Goal: Task Accomplishment & Management: Manage account settings

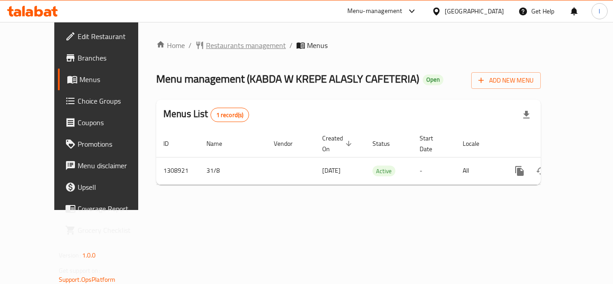
click at [212, 47] on span "Restaurants management" at bounding box center [246, 45] width 80 height 11
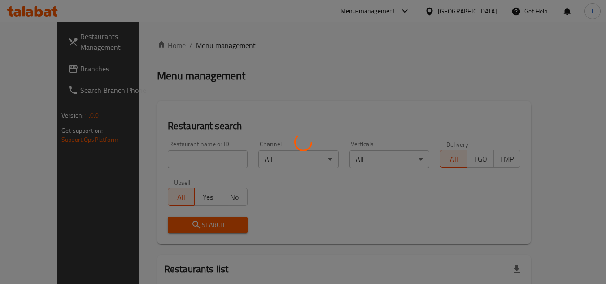
click at [223, 87] on div at bounding box center [303, 142] width 606 height 284
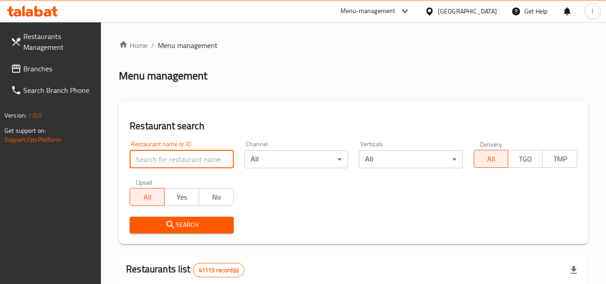
click at [201, 158] on input "search" at bounding box center [182, 159] width 104 height 18
paste input "704973"
type input "704973"
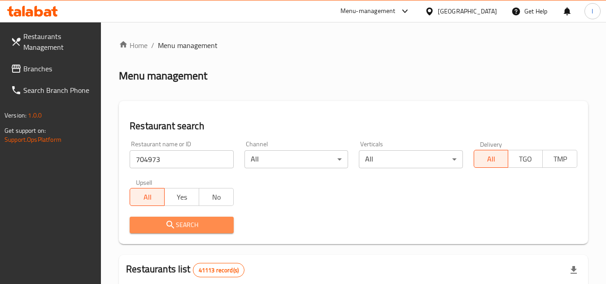
click at [194, 221] on span "Search" at bounding box center [181, 224] width 89 height 11
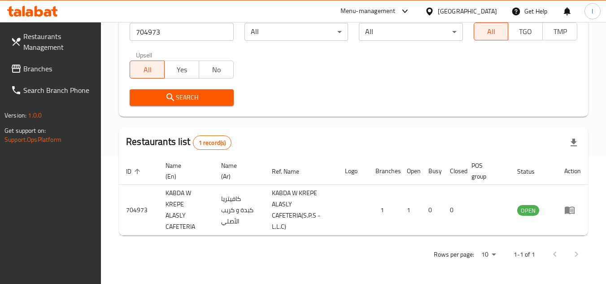
scroll to position [127, 0]
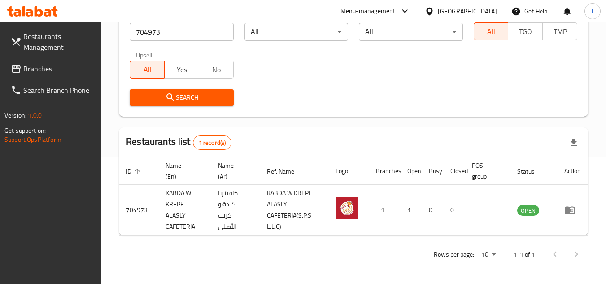
click at [482, 14] on div "[GEOGRAPHIC_DATA]" at bounding box center [467, 11] width 59 height 10
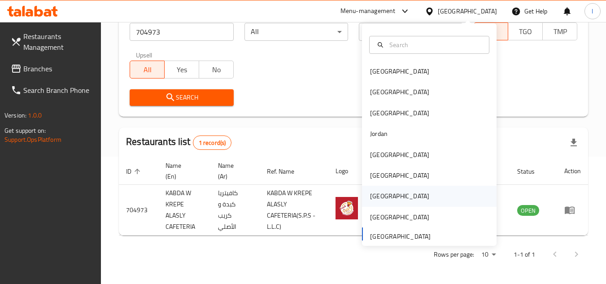
click at [409, 200] on div "[GEOGRAPHIC_DATA]" at bounding box center [429, 196] width 135 height 21
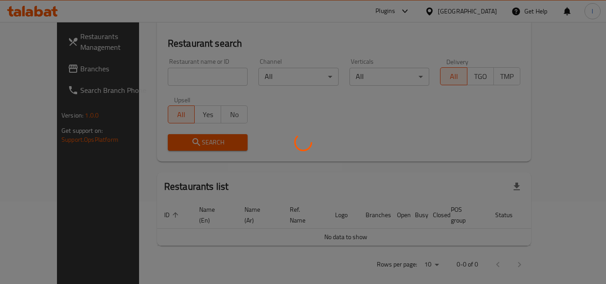
scroll to position [127, 0]
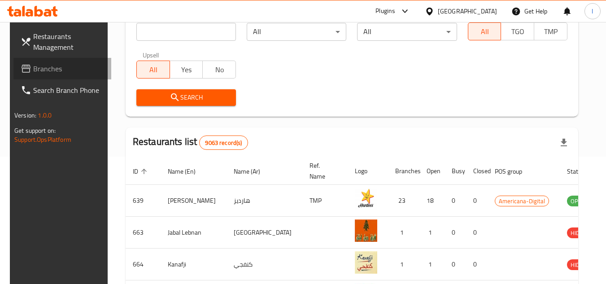
click at [57, 69] on span "Branches" at bounding box center [68, 68] width 71 height 11
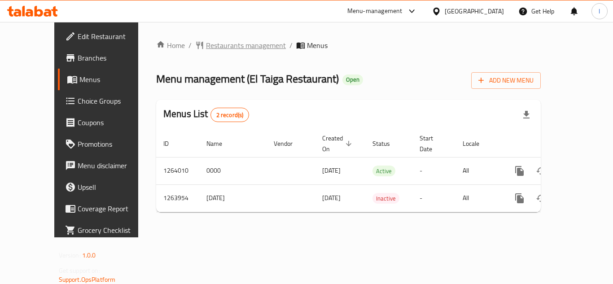
click at [206, 44] on span "Restaurants management" at bounding box center [246, 45] width 80 height 11
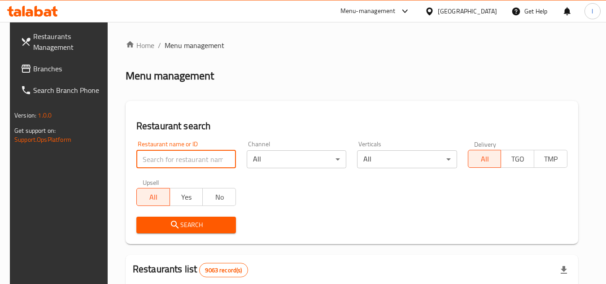
click at [177, 153] on input "search" at bounding box center [186, 159] width 100 height 18
paste input "686147"
type input "686147"
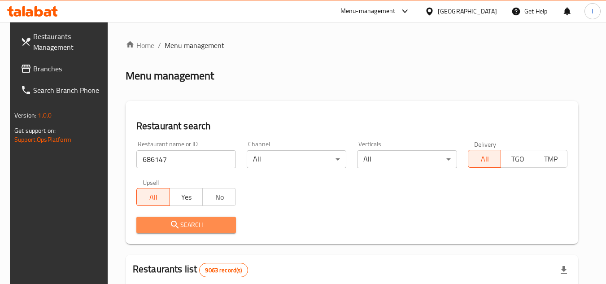
click at [191, 220] on span "Search" at bounding box center [186, 224] width 85 height 11
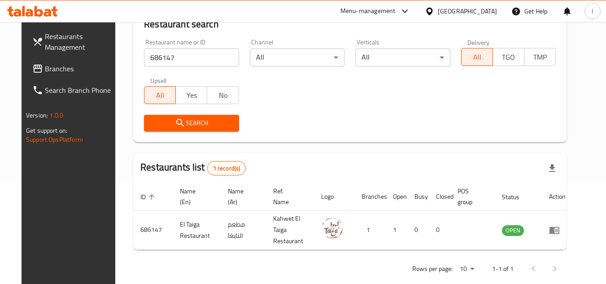
scroll to position [109, 0]
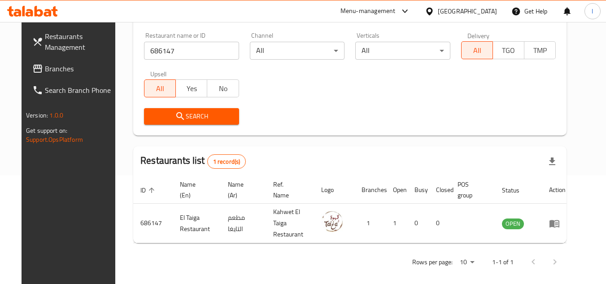
click at [434, 10] on icon at bounding box center [429, 11] width 9 height 9
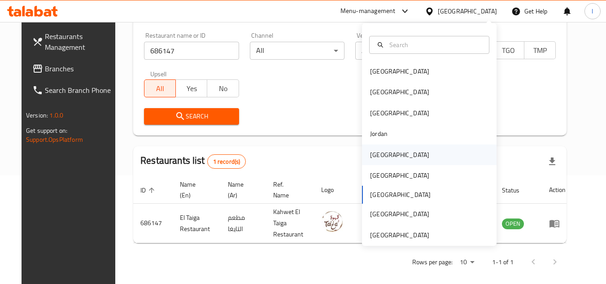
click at [380, 157] on div "[GEOGRAPHIC_DATA]" at bounding box center [399, 155] width 59 height 10
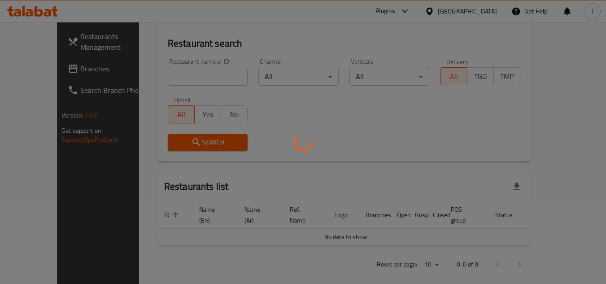
scroll to position [109, 0]
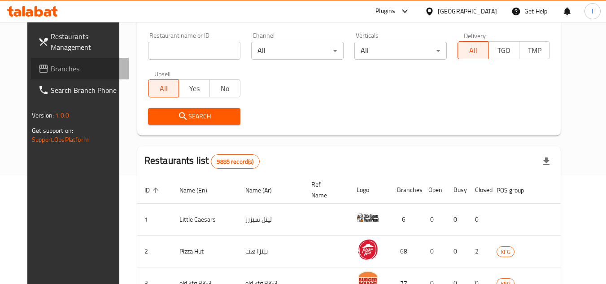
click at [52, 67] on span "Branches" at bounding box center [86, 68] width 71 height 11
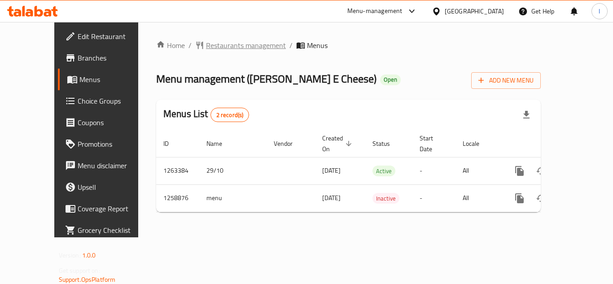
click at [206, 44] on span "Restaurants management" at bounding box center [246, 45] width 80 height 11
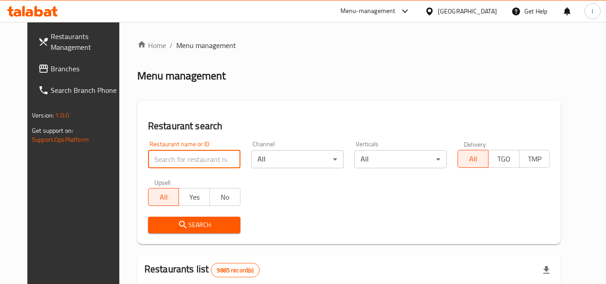
click at [183, 161] on input "search" at bounding box center [194, 159] width 92 height 18
paste input "684200"
type input "684200"
click at [183, 224] on span "Search" at bounding box center [194, 224] width 78 height 11
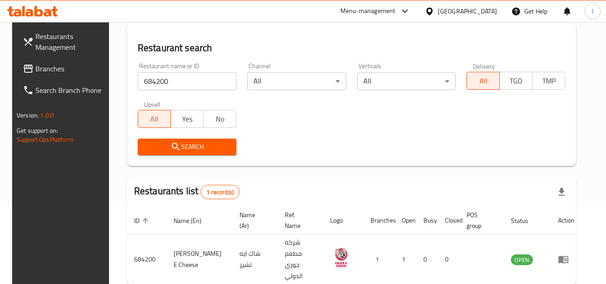
scroll to position [90, 0]
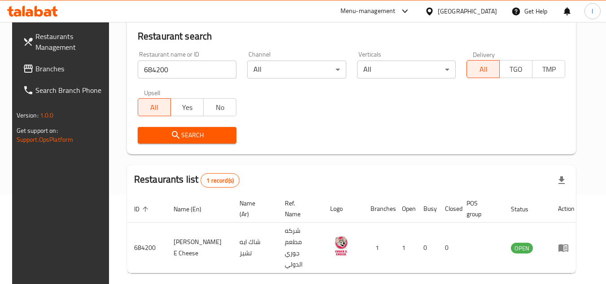
drag, startPoint x: 478, startPoint y: 17, endPoint x: 480, endPoint y: 8, distance: 10.1
click at [478, 13] on div "[GEOGRAPHIC_DATA]" at bounding box center [461, 11] width 87 height 22
click at [483, 7] on div "[GEOGRAPHIC_DATA]" at bounding box center [467, 11] width 59 height 10
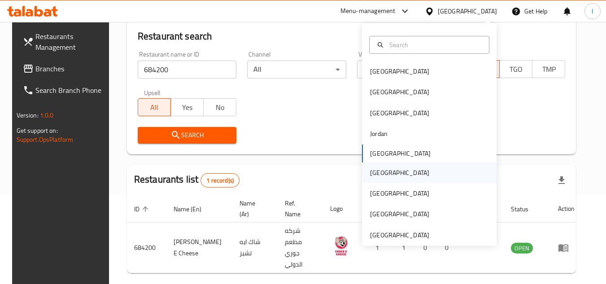
click at [375, 174] on div "[GEOGRAPHIC_DATA]" at bounding box center [399, 173] width 59 height 10
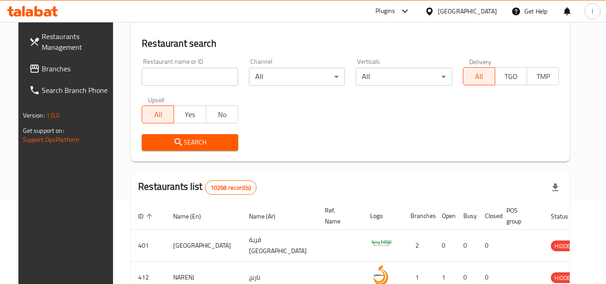
scroll to position [90, 0]
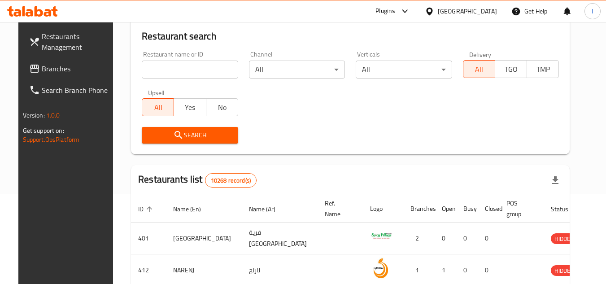
click at [64, 74] on span "Branches" at bounding box center [77, 68] width 71 height 11
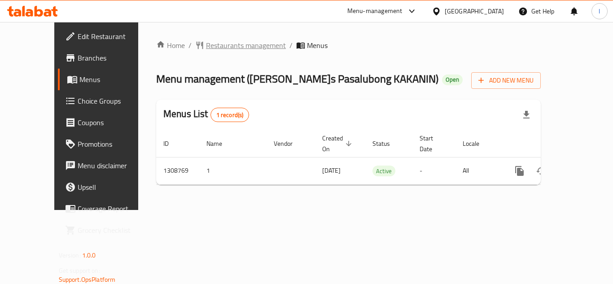
click at [206, 43] on span "Restaurants management" at bounding box center [246, 45] width 80 height 11
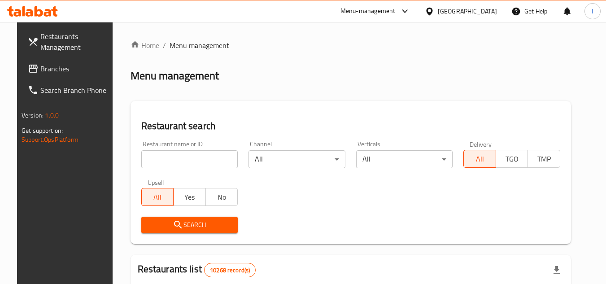
click at [170, 157] on input "search" at bounding box center [189, 159] width 97 height 18
paste input "705036"
type input "705036"
click at [188, 219] on span "Search" at bounding box center [189, 224] width 83 height 11
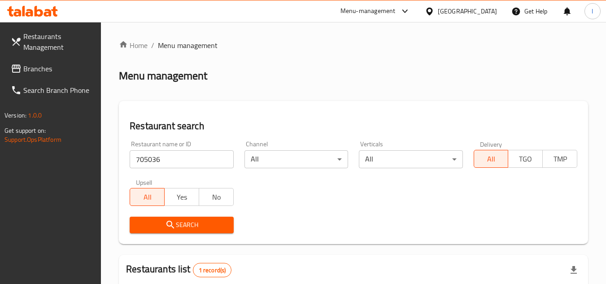
scroll to position [90, 0]
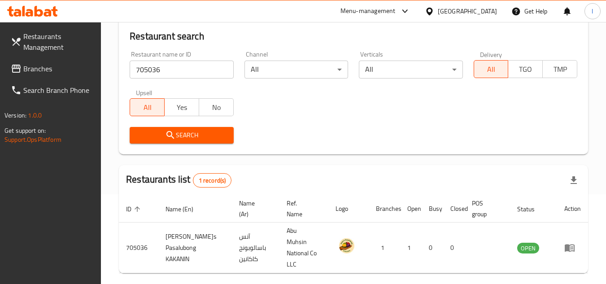
click at [438, 7] on div at bounding box center [431, 11] width 13 height 10
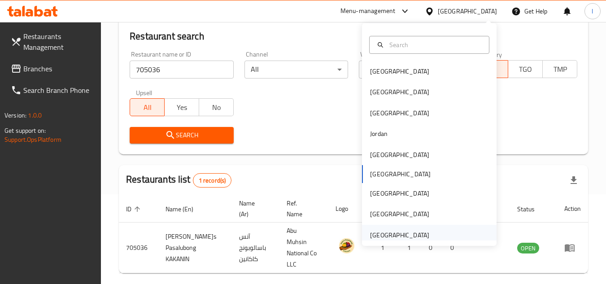
click at [403, 235] on div "[GEOGRAPHIC_DATA]" at bounding box center [399, 235] width 59 height 10
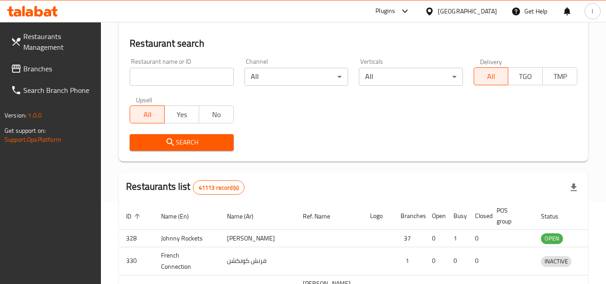
scroll to position [90, 0]
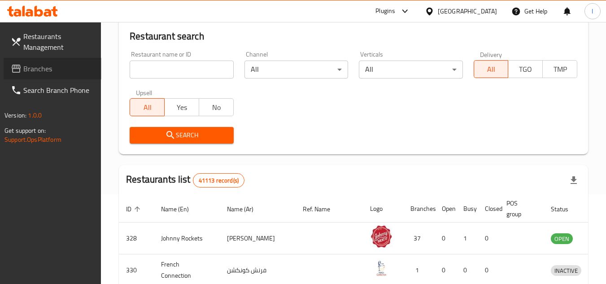
click at [53, 69] on span "Branches" at bounding box center [58, 68] width 71 height 11
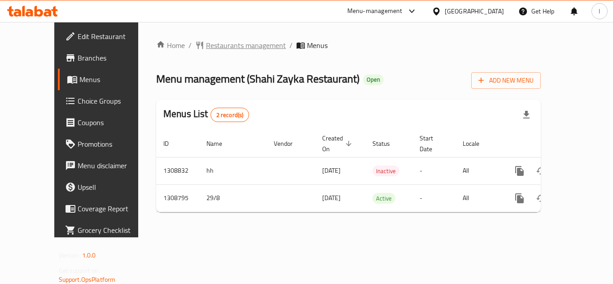
click at [215, 44] on span "Restaurants management" at bounding box center [246, 45] width 80 height 11
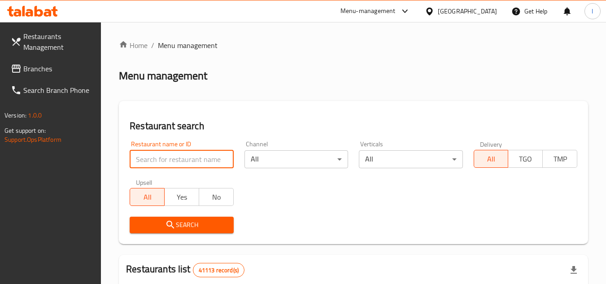
click at [163, 159] on input "search" at bounding box center [182, 159] width 104 height 18
paste input "705042"
type input "705042"
click at [197, 224] on span "Search" at bounding box center [181, 224] width 89 height 11
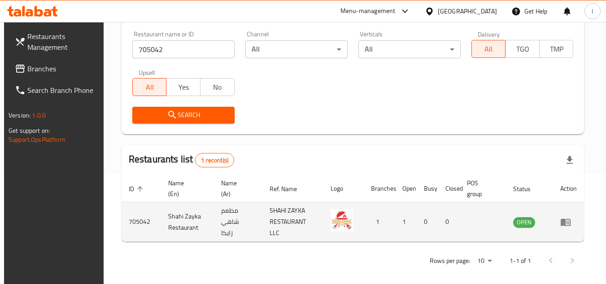
scroll to position [116, 0]
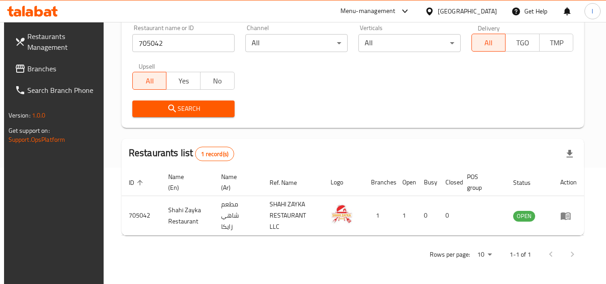
click at [438, 17] on div "[GEOGRAPHIC_DATA]" at bounding box center [461, 11] width 87 height 22
click at [454, 12] on div "[GEOGRAPHIC_DATA]" at bounding box center [467, 11] width 59 height 10
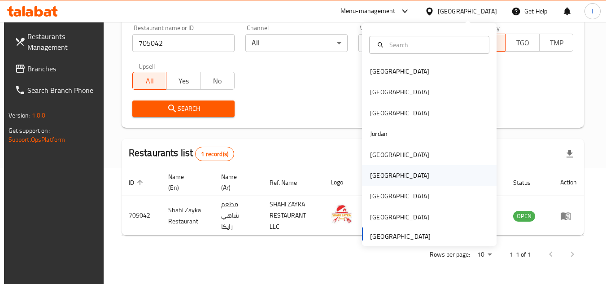
click at [395, 180] on div "[GEOGRAPHIC_DATA]" at bounding box center [429, 175] width 135 height 21
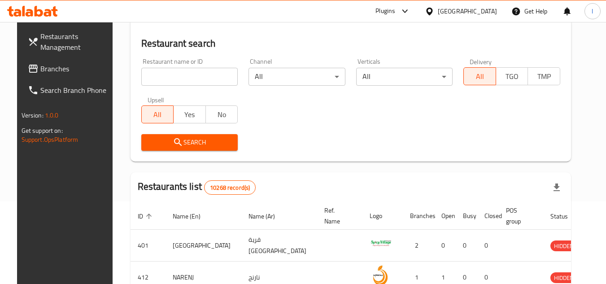
scroll to position [116, 0]
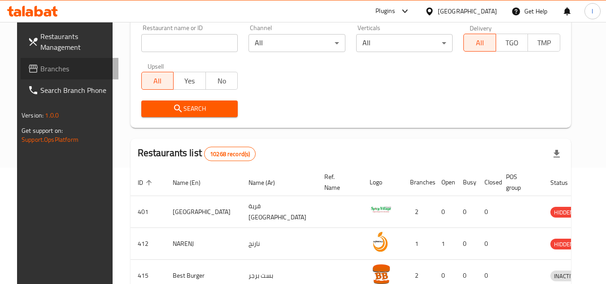
click at [63, 72] on span "Branches" at bounding box center [75, 68] width 71 height 11
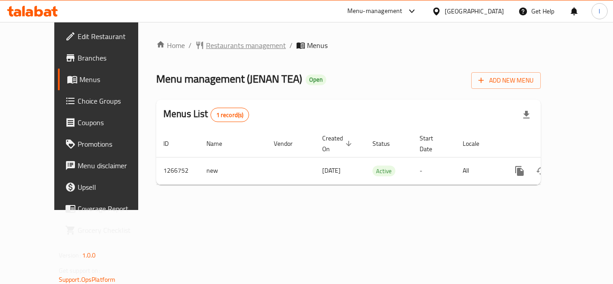
click at [207, 42] on span "Restaurants management" at bounding box center [246, 45] width 80 height 11
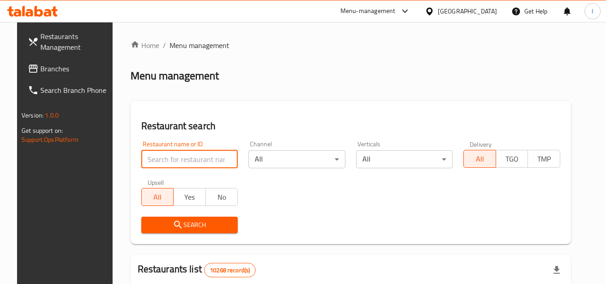
click at [181, 156] on input "search" at bounding box center [189, 159] width 97 height 18
paste input "687352"
type input "687352"
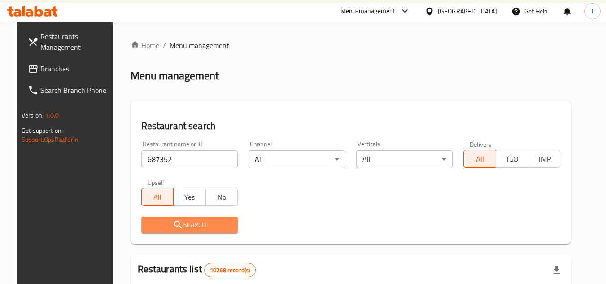
click at [178, 223] on span "Search" at bounding box center [189, 224] width 83 height 11
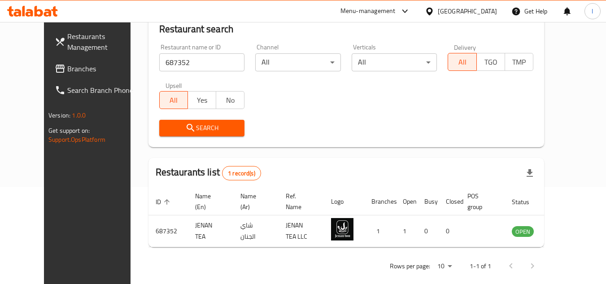
scroll to position [109, 0]
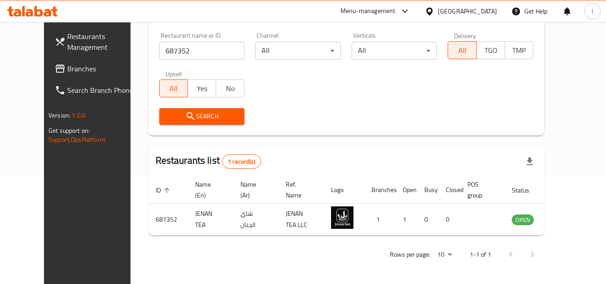
click at [493, 13] on div "[GEOGRAPHIC_DATA]" at bounding box center [467, 11] width 59 height 10
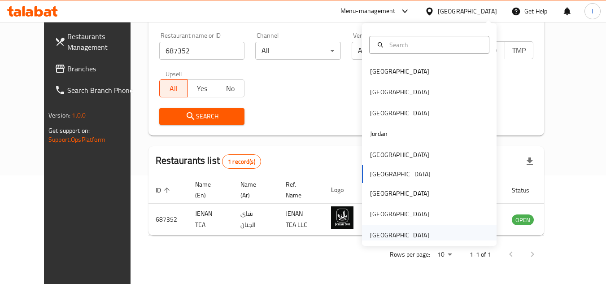
click at [410, 229] on div "[GEOGRAPHIC_DATA]" at bounding box center [400, 235] width 74 height 21
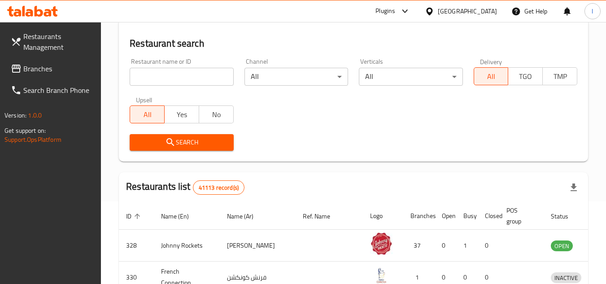
scroll to position [109, 0]
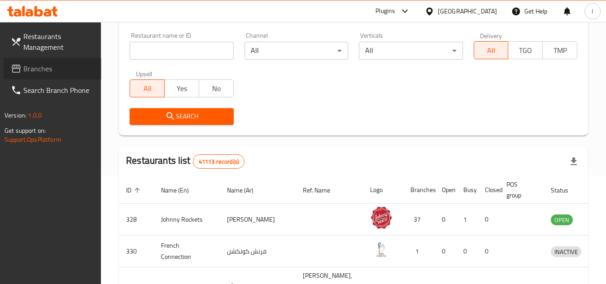
click at [38, 69] on span "Branches" at bounding box center [58, 68] width 71 height 11
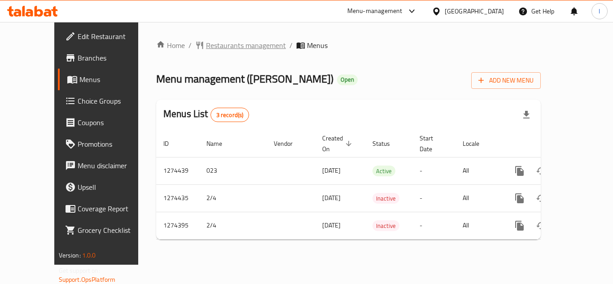
click at [220, 46] on span "Restaurants management" at bounding box center [246, 45] width 80 height 11
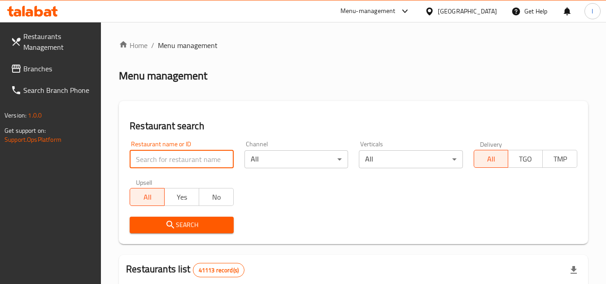
click at [190, 153] on input "search" at bounding box center [182, 159] width 104 height 18
paste input "691190"
type input "691190"
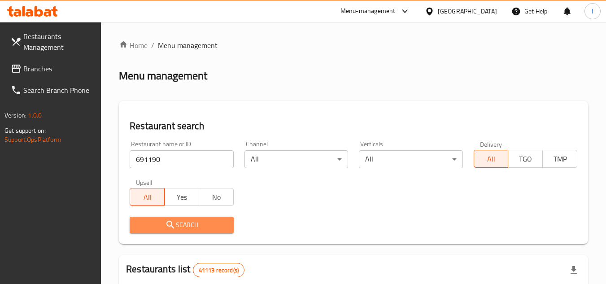
click at [198, 222] on span "Search" at bounding box center [181, 224] width 89 height 11
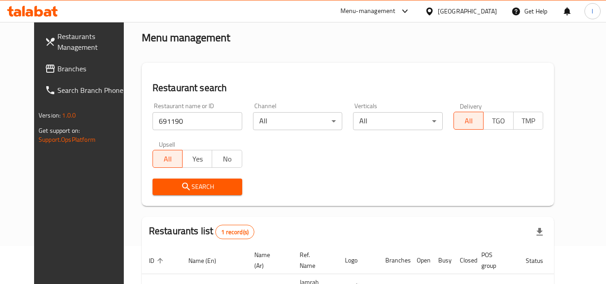
scroll to position [90, 0]
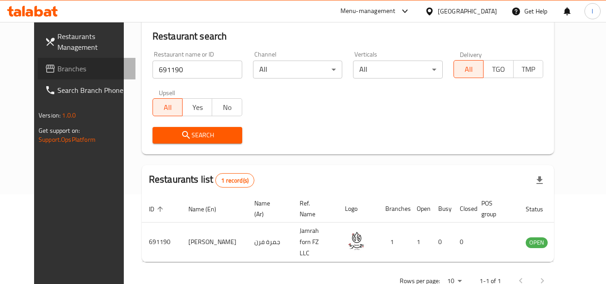
click at [89, 64] on span "Branches" at bounding box center [92, 68] width 71 height 11
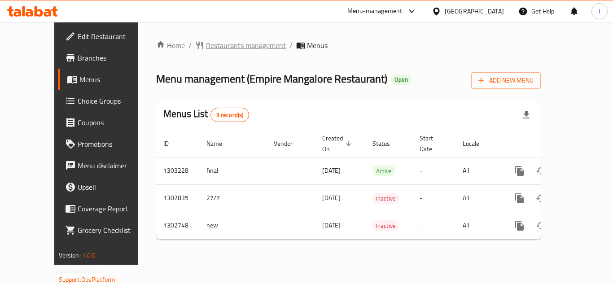
click at [215, 41] on span "Restaurants management" at bounding box center [246, 45] width 80 height 11
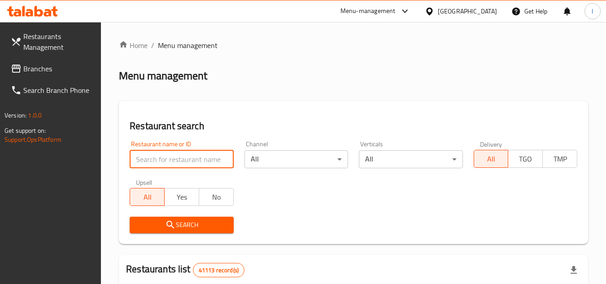
click at [179, 162] on input "search" at bounding box center [182, 159] width 104 height 18
paste input "617058"
type input "617058"
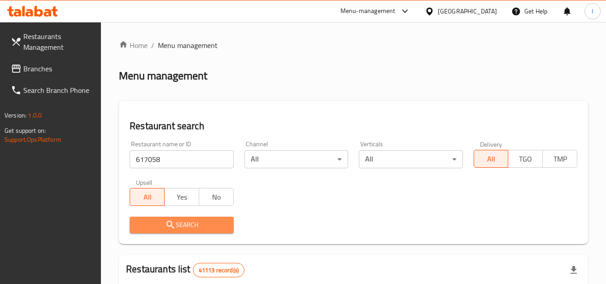
click at [195, 222] on span "Search" at bounding box center [181, 224] width 89 height 11
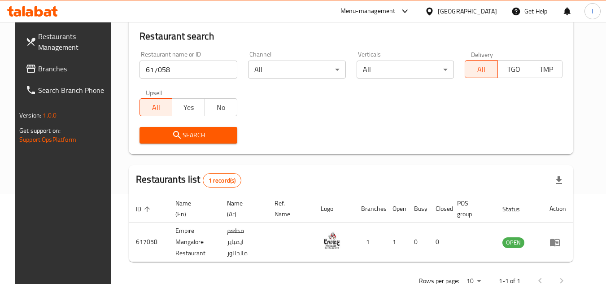
scroll to position [116, 0]
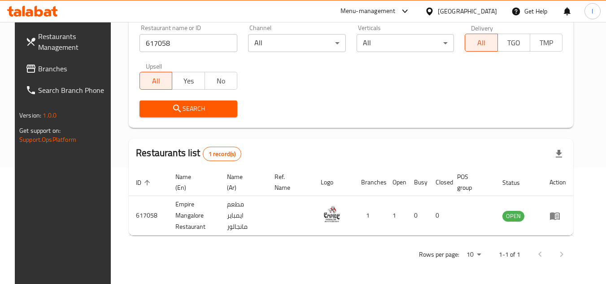
click at [65, 64] on span "Branches" at bounding box center [73, 68] width 71 height 11
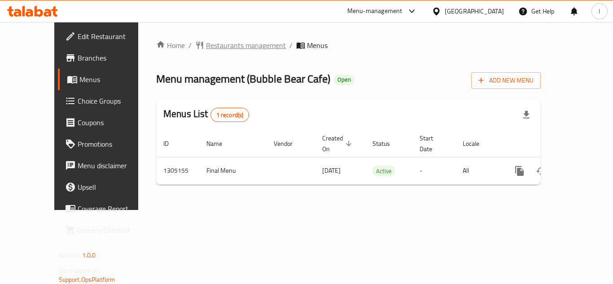
click at [222, 47] on span "Restaurants management" at bounding box center [246, 45] width 80 height 11
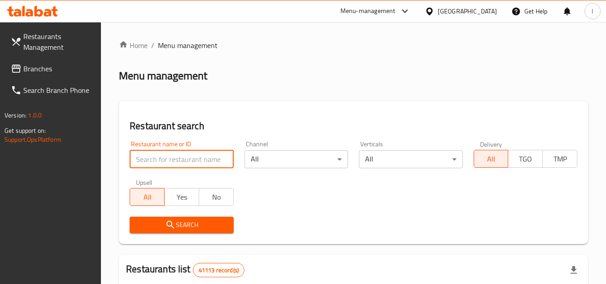
click at [178, 162] on input "search" at bounding box center [182, 159] width 104 height 18
paste input "703485"
type input "703485"
click at [183, 221] on span "Search" at bounding box center [181, 224] width 89 height 11
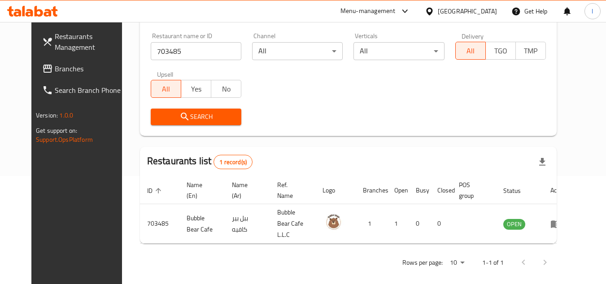
scroll to position [109, 0]
click at [447, 9] on div "[GEOGRAPHIC_DATA]" at bounding box center [467, 11] width 59 height 10
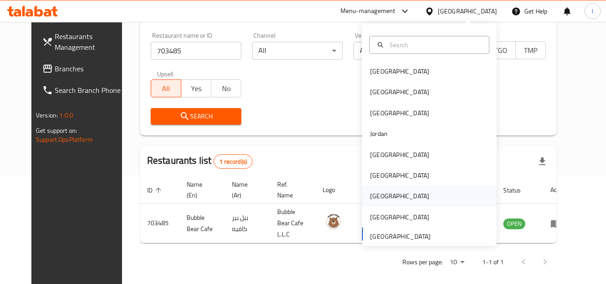
click at [391, 196] on div "[GEOGRAPHIC_DATA]" at bounding box center [429, 196] width 135 height 21
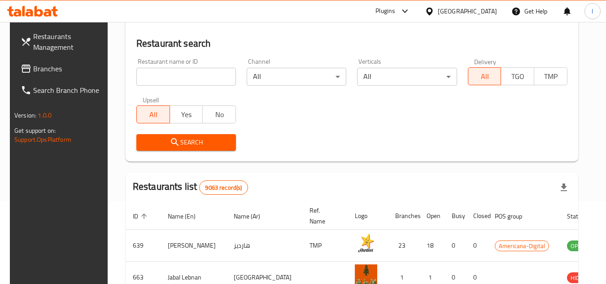
scroll to position [109, 0]
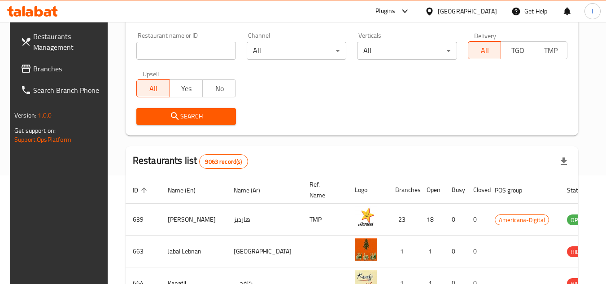
click at [33, 61] on link "Branches" at bounding box center [62, 69] width 98 height 22
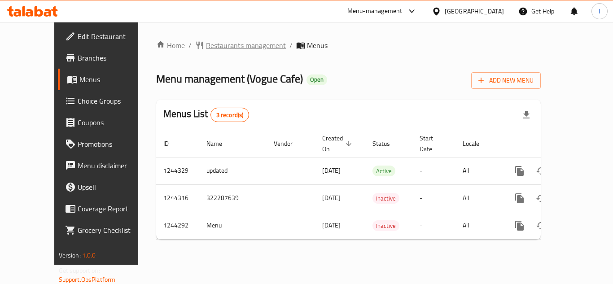
click at [221, 45] on span "Restaurants management" at bounding box center [246, 45] width 80 height 11
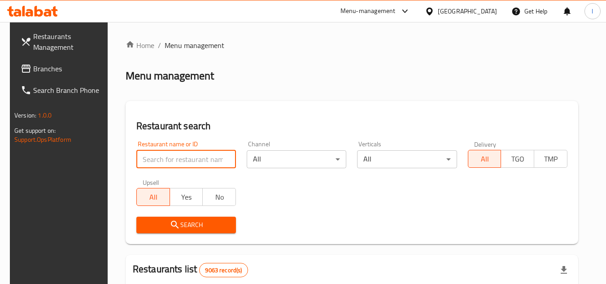
click at [160, 157] on input "search" at bounding box center [186, 159] width 100 height 18
paste input "681972"
type input "681972"
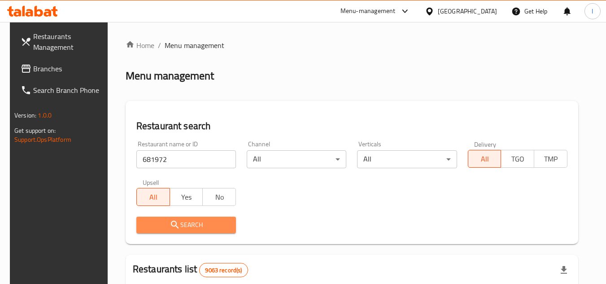
click at [184, 218] on button "Search" at bounding box center [186, 225] width 100 height 17
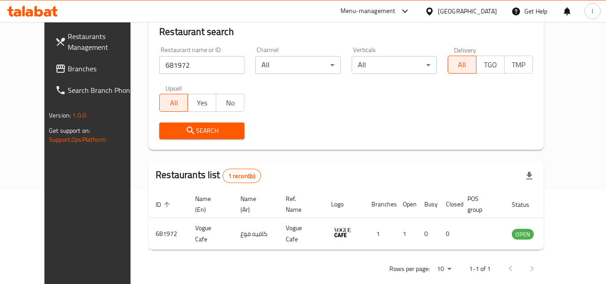
scroll to position [109, 0]
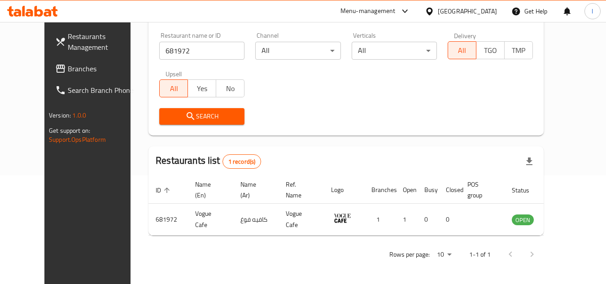
click at [486, 11] on div "Qatar" at bounding box center [467, 11] width 59 height 10
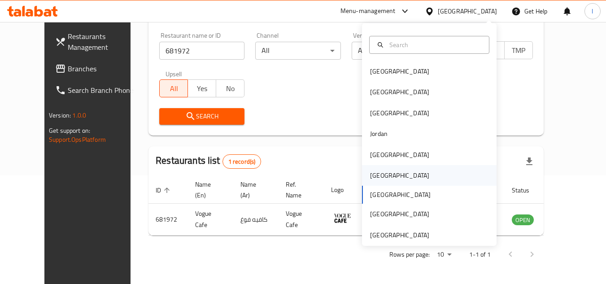
click at [372, 174] on div "Oman" at bounding box center [399, 175] width 59 height 10
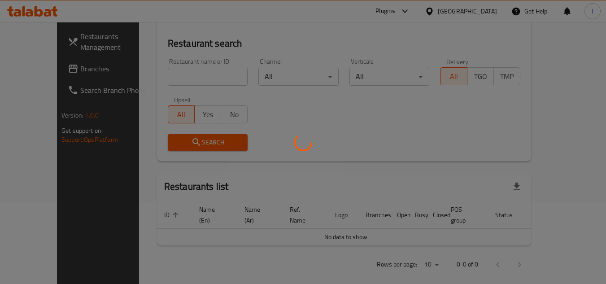
scroll to position [109, 0]
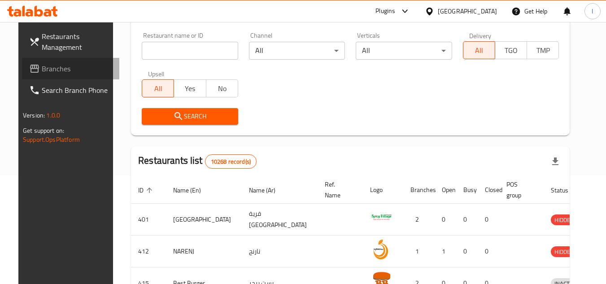
click at [64, 68] on span "Branches" at bounding box center [77, 68] width 71 height 11
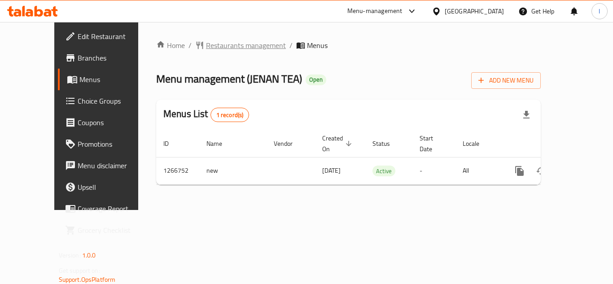
click at [206, 46] on span "Restaurants management" at bounding box center [246, 45] width 80 height 11
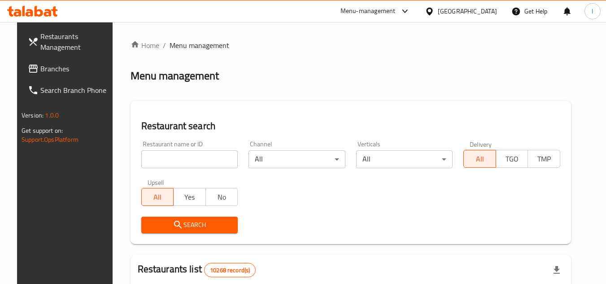
click at [180, 158] on input "search" at bounding box center [189, 159] width 97 height 18
paste input "687352"
type input "687352"
click at [173, 218] on button "Search" at bounding box center [189, 225] width 97 height 17
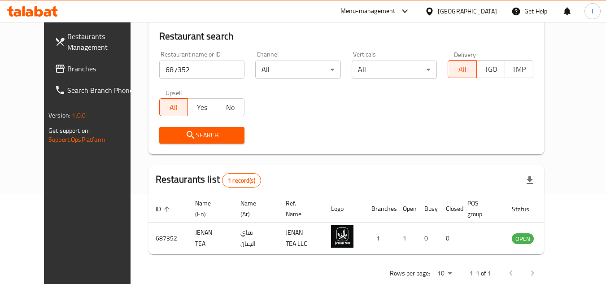
scroll to position [109, 0]
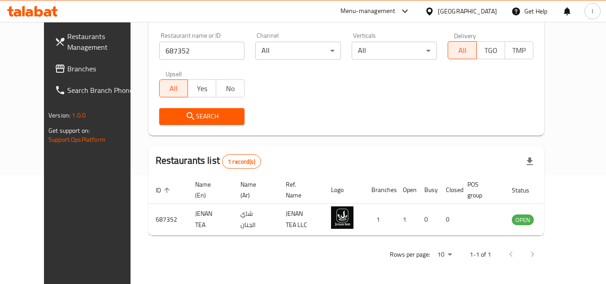
click at [434, 11] on icon at bounding box center [429, 11] width 9 height 9
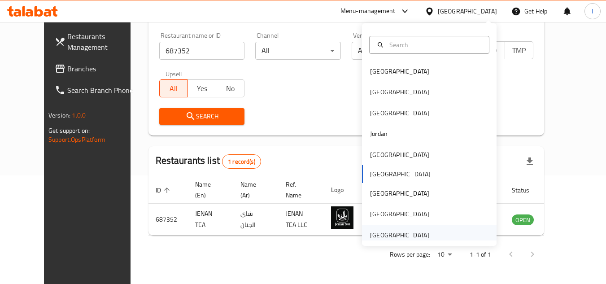
click at [403, 232] on div "[GEOGRAPHIC_DATA]" at bounding box center [399, 235] width 59 height 10
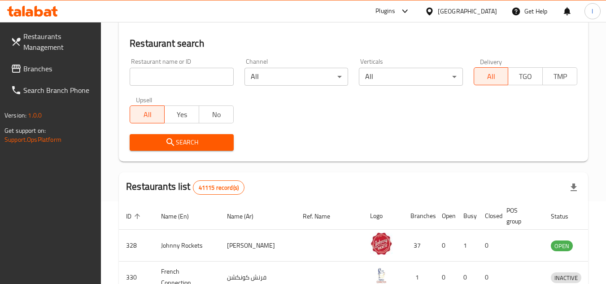
scroll to position [109, 0]
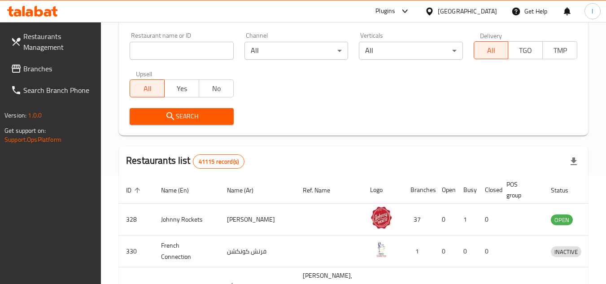
click at [39, 66] on span "Branches" at bounding box center [58, 68] width 71 height 11
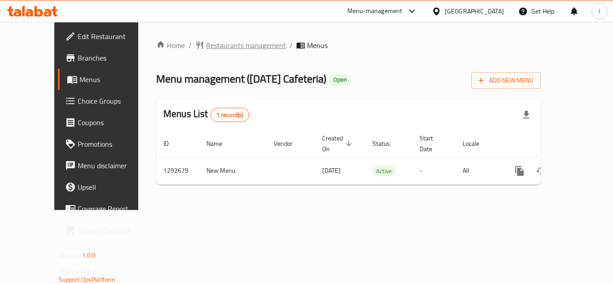
click at [206, 48] on span "Restaurants management" at bounding box center [246, 45] width 80 height 11
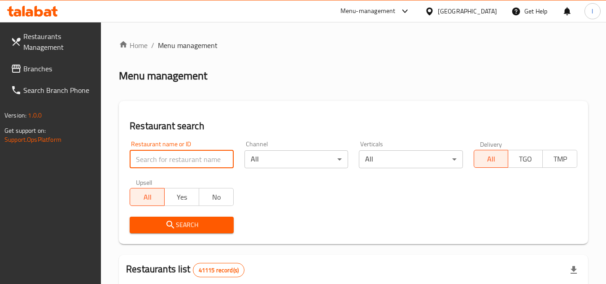
click at [153, 154] on input "search" at bounding box center [182, 159] width 104 height 18
paste input "699190"
type input "699190"
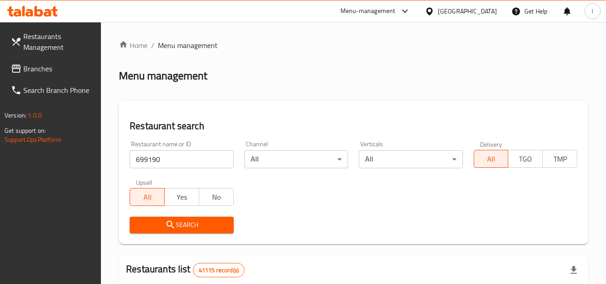
click at [163, 220] on span "Search" at bounding box center [181, 224] width 89 height 11
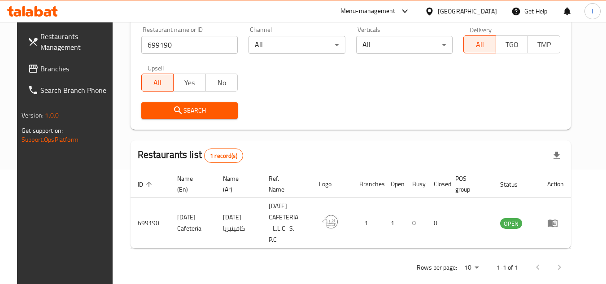
scroll to position [116, 0]
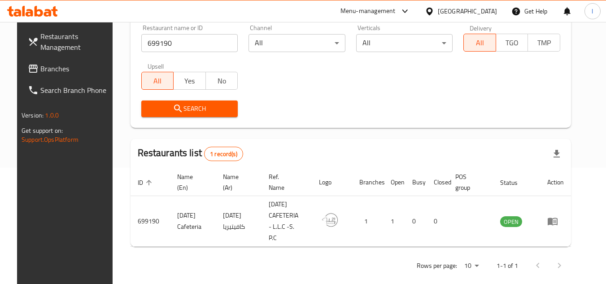
click at [446, 11] on div "[GEOGRAPHIC_DATA]" at bounding box center [467, 11] width 59 height 10
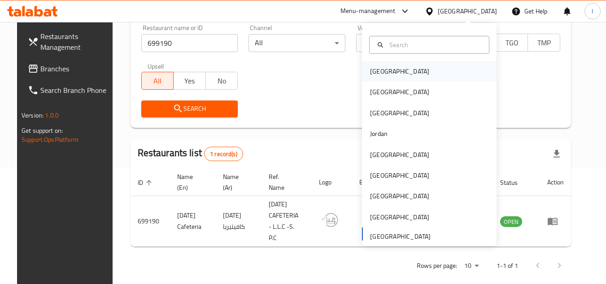
click at [370, 67] on div "[GEOGRAPHIC_DATA]" at bounding box center [399, 71] width 59 height 10
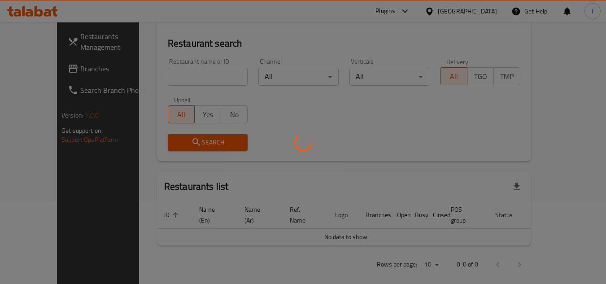
scroll to position [116, 0]
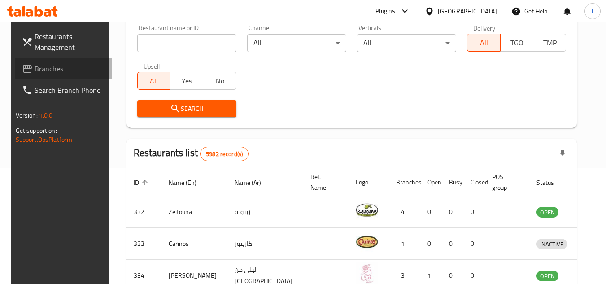
click at [54, 70] on span "Branches" at bounding box center [70, 68] width 71 height 11
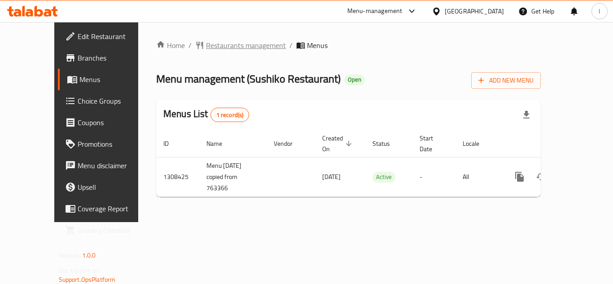
click at [212, 48] on span "Restaurants management" at bounding box center [246, 45] width 80 height 11
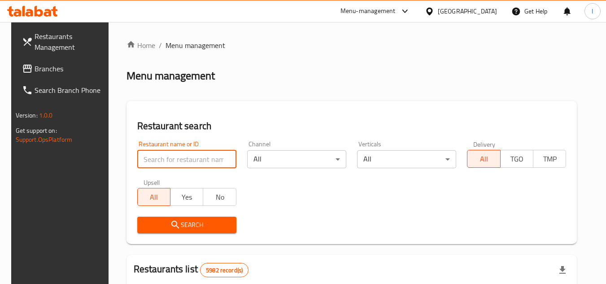
click at [181, 162] on input "search" at bounding box center [186, 159] width 99 height 18
paste input "704883"
type input "704883"
click at [193, 223] on span "Search" at bounding box center [186, 224] width 85 height 11
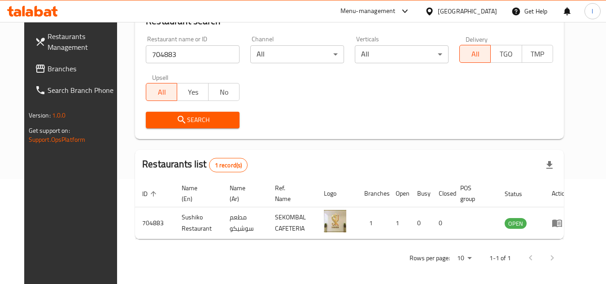
scroll to position [109, 0]
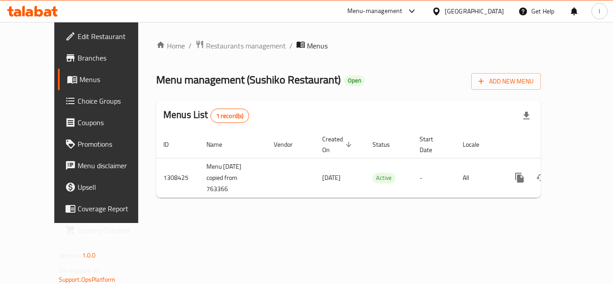
click at [78, 102] on span "Choice Groups" at bounding box center [114, 101] width 72 height 11
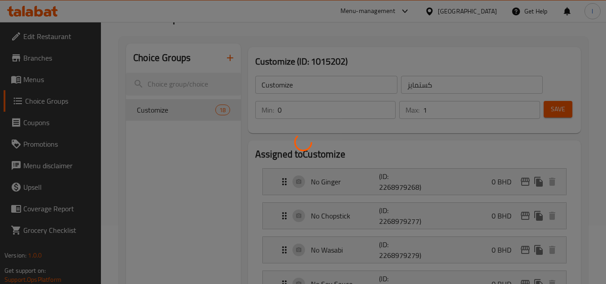
scroll to position [90, 0]
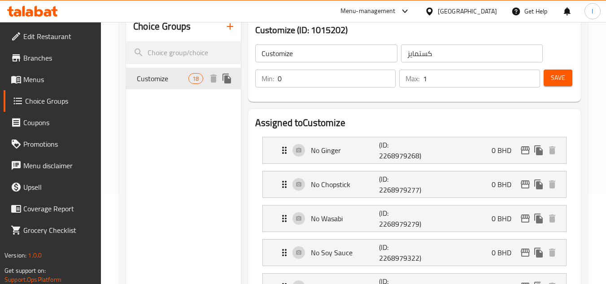
click at [181, 79] on span "Customize" at bounding box center [163, 78] width 52 height 11
click at [434, 8] on icon at bounding box center [429, 11] width 9 height 9
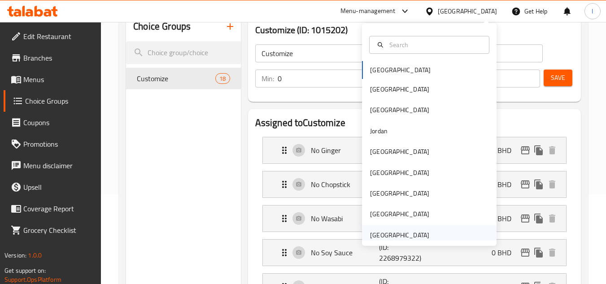
click at [394, 230] on div "[GEOGRAPHIC_DATA]" at bounding box center [399, 235] width 59 height 10
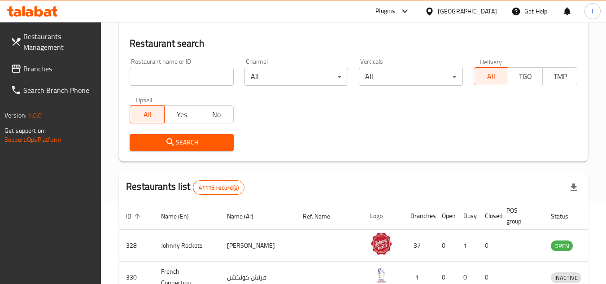
scroll to position [90, 0]
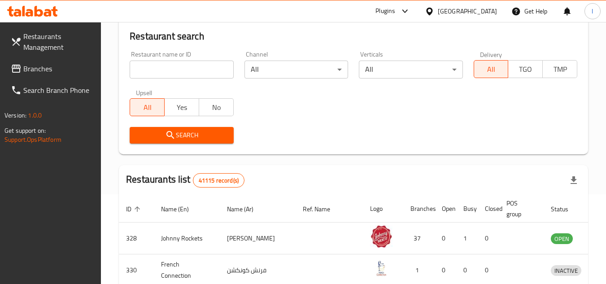
click at [38, 67] on span "Branches" at bounding box center [58, 68] width 71 height 11
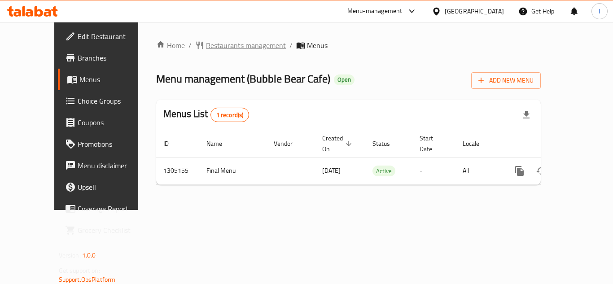
click at [230, 44] on span "Restaurants management" at bounding box center [246, 45] width 80 height 11
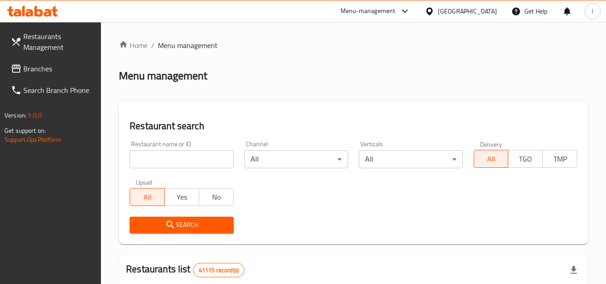
paste input "703485"
type input "703485"
click at [187, 227] on span "Search" at bounding box center [181, 224] width 89 height 11
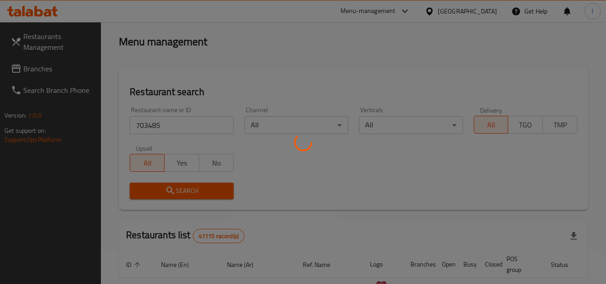
scroll to position [90, 0]
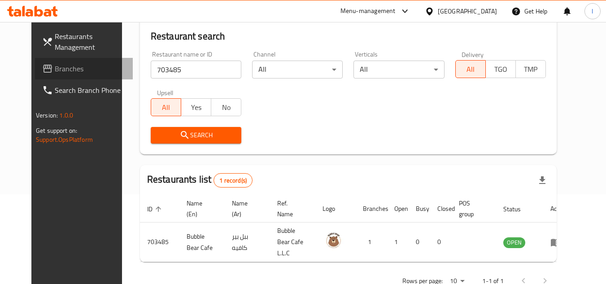
click at [55, 73] on span "Branches" at bounding box center [90, 68] width 71 height 11
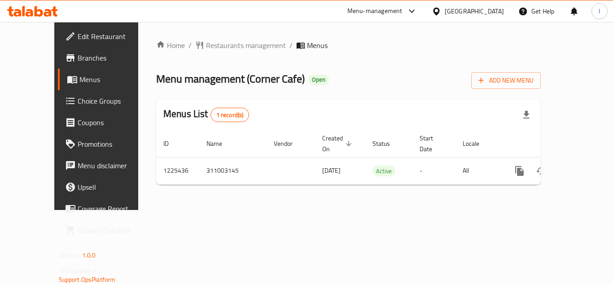
click at [217, 47] on span "Restaurants management" at bounding box center [246, 45] width 80 height 11
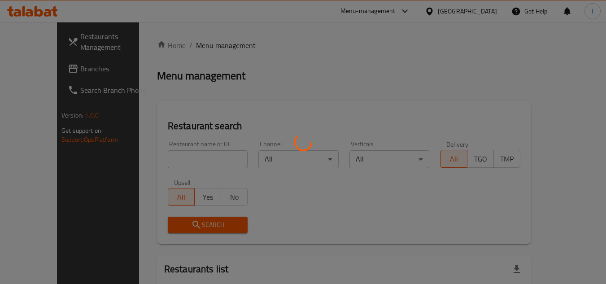
click at [186, 156] on div at bounding box center [303, 142] width 606 height 284
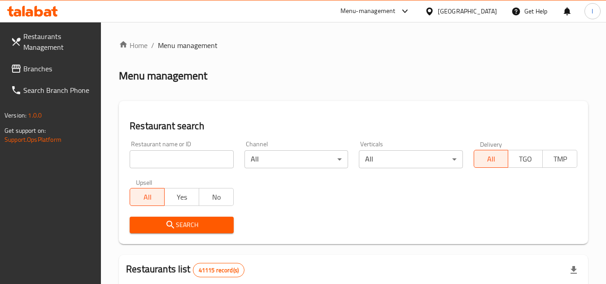
click at [172, 160] on input "search" at bounding box center [182, 159] width 104 height 18
paste input "675341"
type input "675341"
click at [183, 220] on span "Search" at bounding box center [181, 224] width 89 height 11
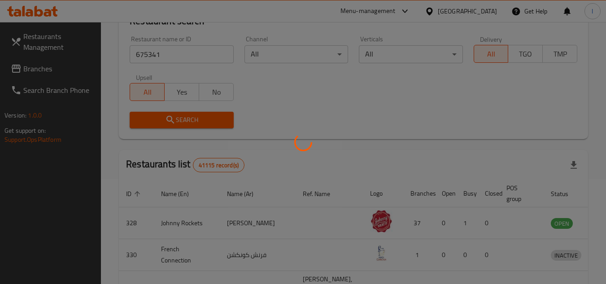
scroll to position [109, 0]
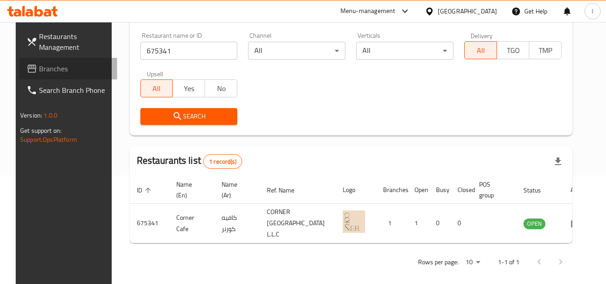
click at [69, 61] on link "Branches" at bounding box center [68, 69] width 98 height 22
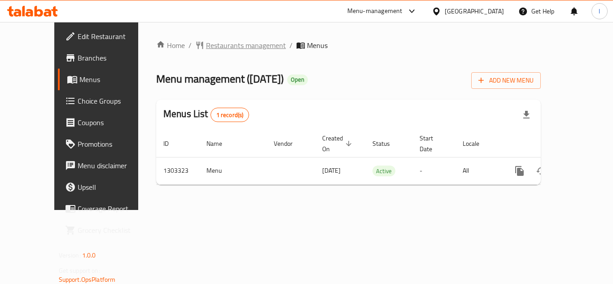
click at [229, 49] on span "Restaurants management" at bounding box center [246, 45] width 80 height 11
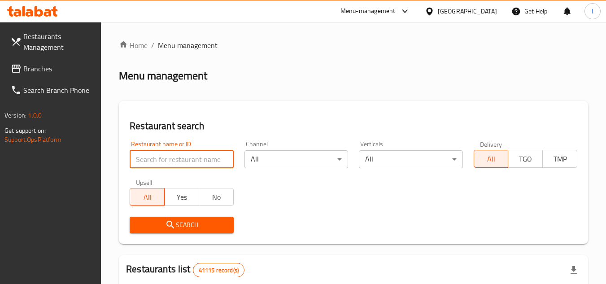
click at [176, 153] on input "search" at bounding box center [182, 159] width 104 height 18
paste input "702766"
type input "702766"
click at [182, 223] on span "Search" at bounding box center [181, 224] width 89 height 11
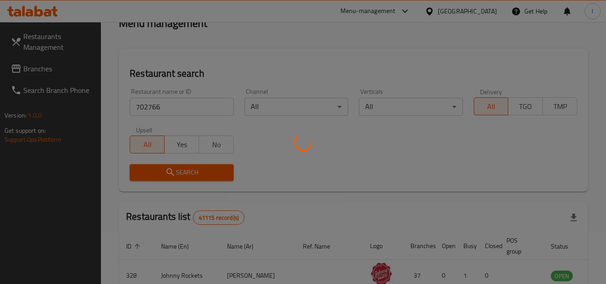
scroll to position [109, 0]
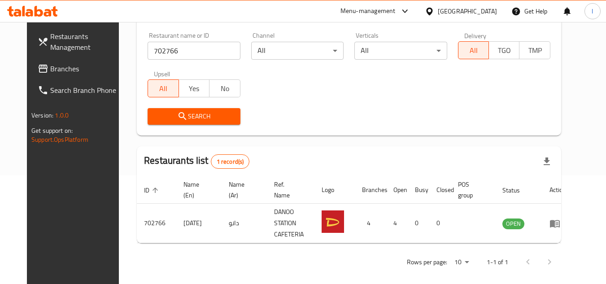
click at [454, 8] on div "United Arab Emirates" at bounding box center [467, 11] width 59 height 10
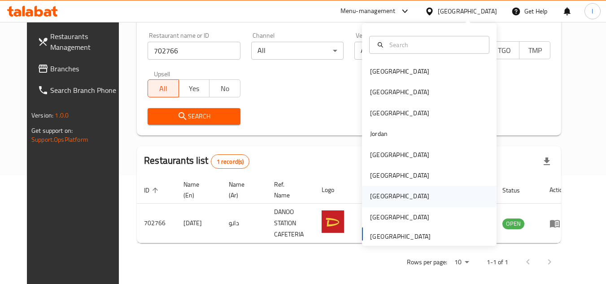
click at [395, 191] on div "[GEOGRAPHIC_DATA]" at bounding box center [429, 196] width 135 height 21
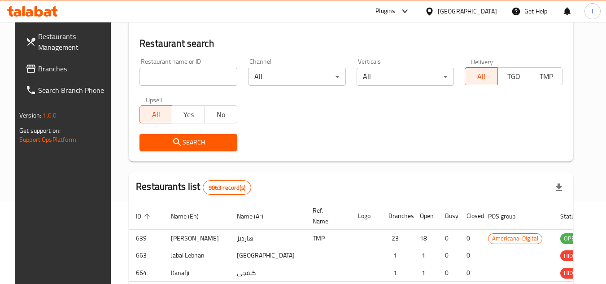
scroll to position [109, 0]
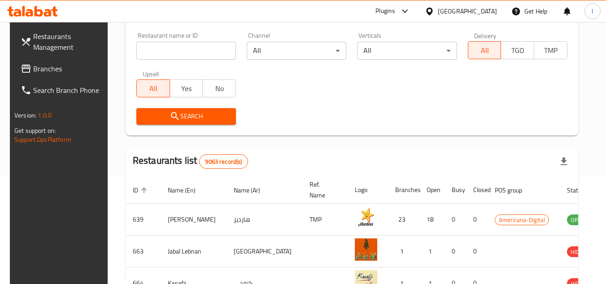
click at [56, 70] on span "Branches" at bounding box center [68, 68] width 71 height 11
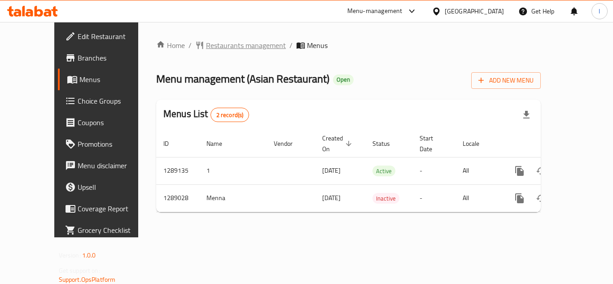
click at [231, 48] on span "Restaurants management" at bounding box center [246, 45] width 80 height 11
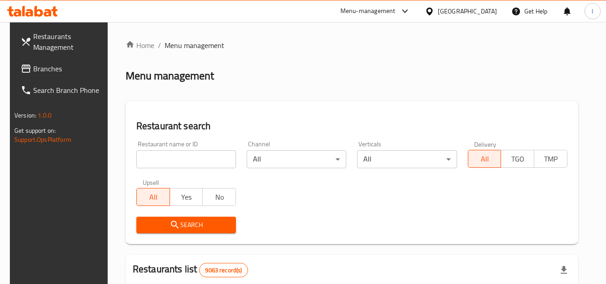
click at [164, 156] on input "search" at bounding box center [186, 159] width 100 height 18
paste input "697504"
type input "697504"
click at [184, 228] on span "Search" at bounding box center [186, 224] width 85 height 11
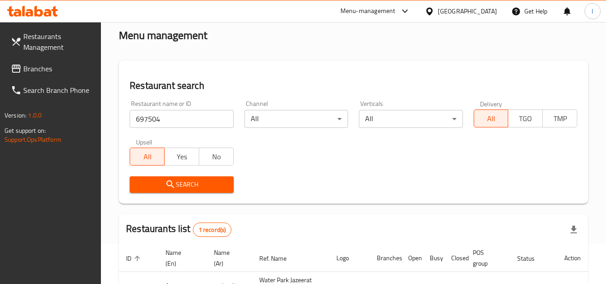
scroll to position [90, 0]
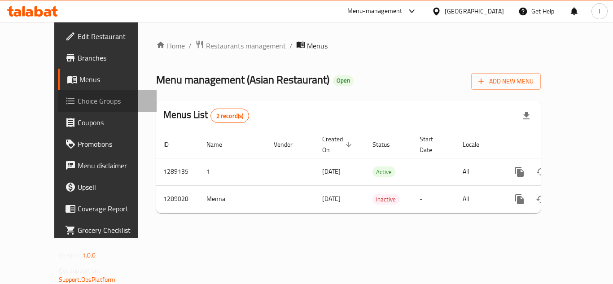
click at [78, 98] on span "Choice Groups" at bounding box center [114, 101] width 72 height 11
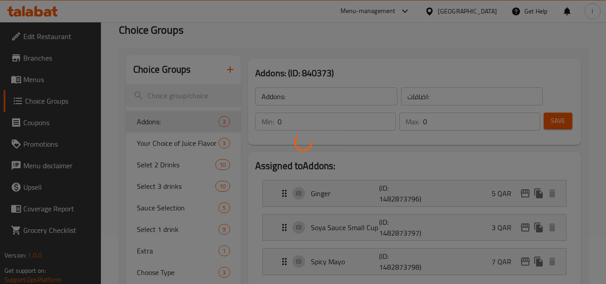
scroll to position [90, 0]
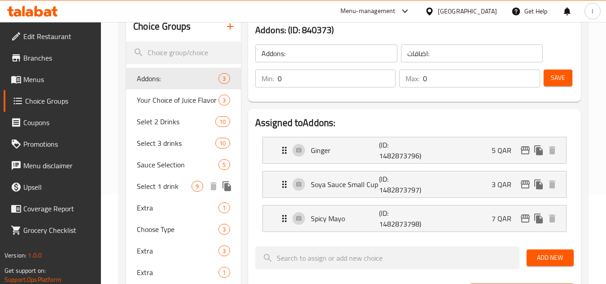
click at [173, 185] on span "Select 1 drink" at bounding box center [164, 186] width 55 height 11
type input "Select 1 drink"
type input "اختر مشروباً 1"
type input "1"
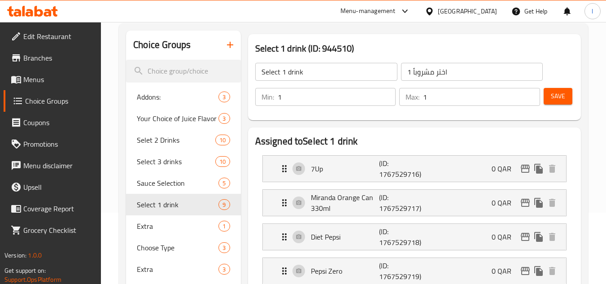
scroll to position [45, 0]
